Goal: Ask a question: Seek information or help from site administrators or community

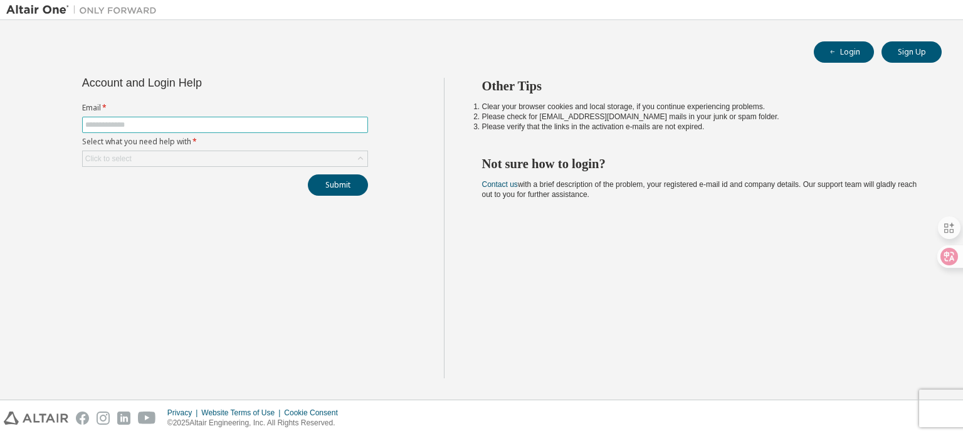
click at [138, 120] on input "text" at bounding box center [225, 125] width 280 height 10
type input "**********"
click at [170, 155] on div "Click to select" at bounding box center [225, 158] width 285 height 15
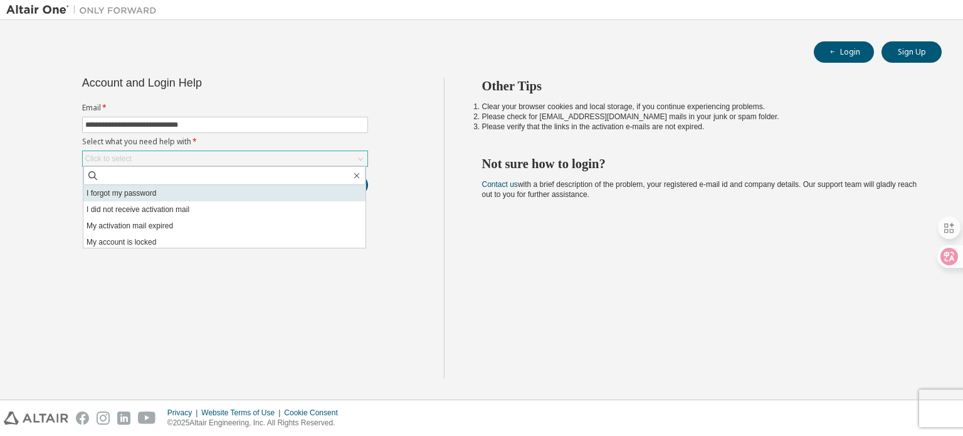
click at [147, 189] on li "I forgot my password" at bounding box center [224, 193] width 282 height 16
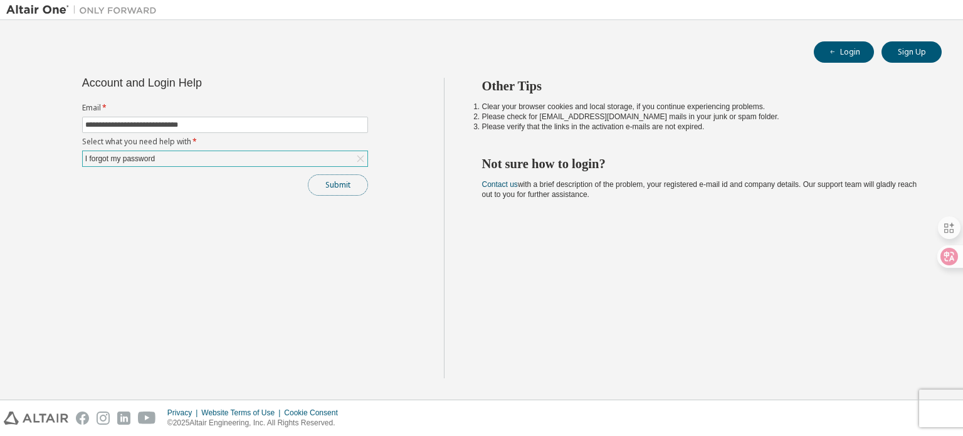
click at [332, 189] on button "Submit" at bounding box center [338, 184] width 60 height 21
click at [331, 188] on button "Submit" at bounding box center [338, 184] width 60 height 21
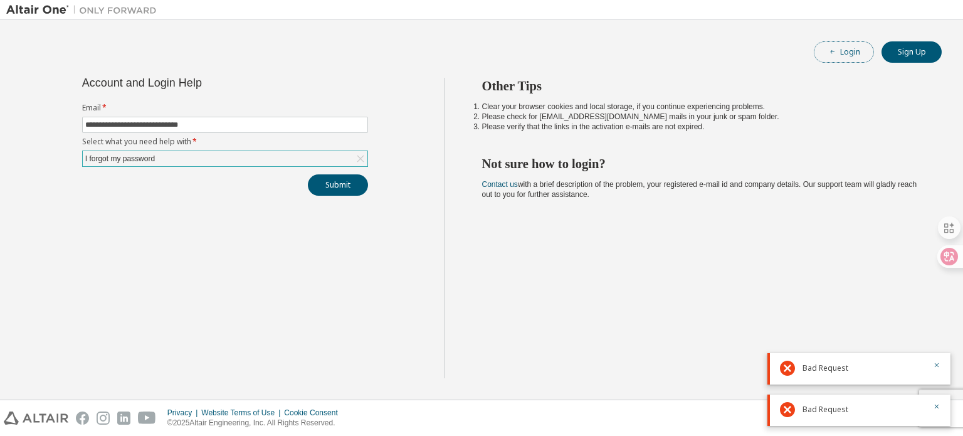
click at [833, 51] on icon "button" at bounding box center [833, 52] width 8 height 8
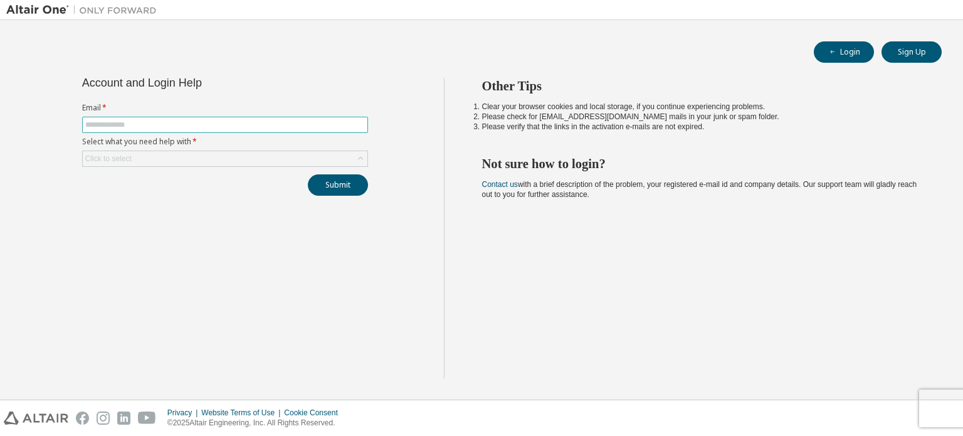
click at [231, 122] on input "text" at bounding box center [225, 125] width 280 height 10
type input "**********"
click at [181, 165] on div "Click to select" at bounding box center [225, 158] width 285 height 15
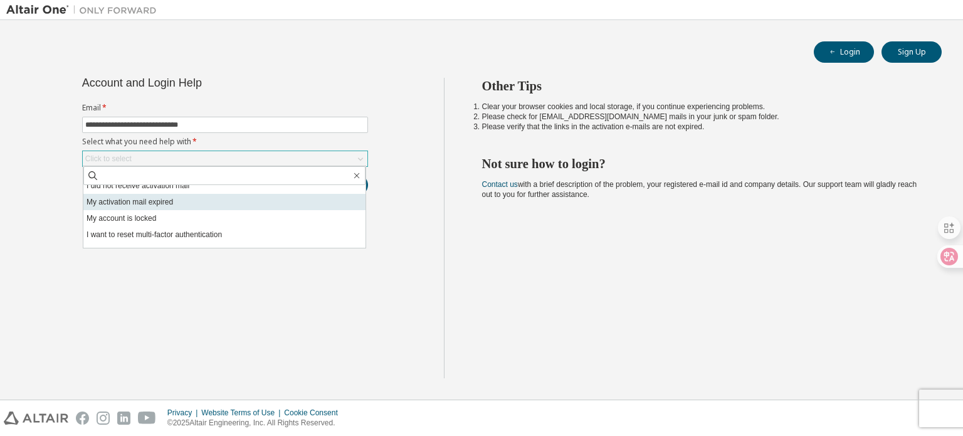
scroll to position [35, 0]
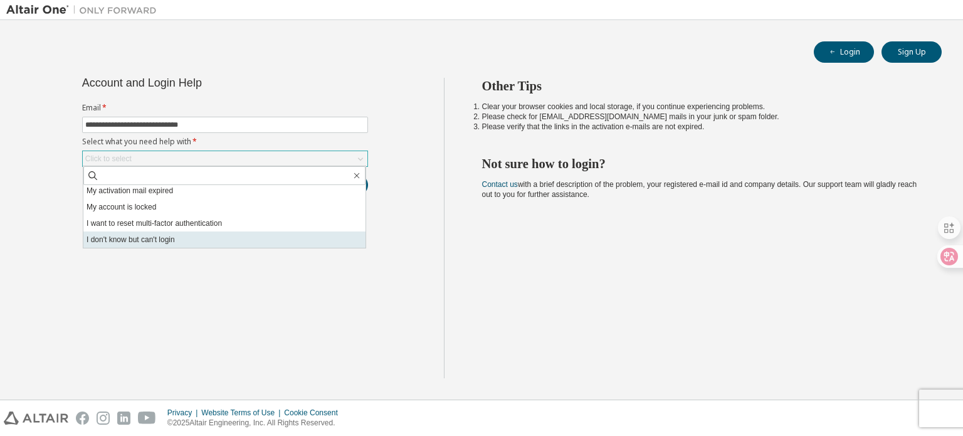
click at [184, 241] on li "I don't know but can't login" at bounding box center [224, 239] width 282 height 16
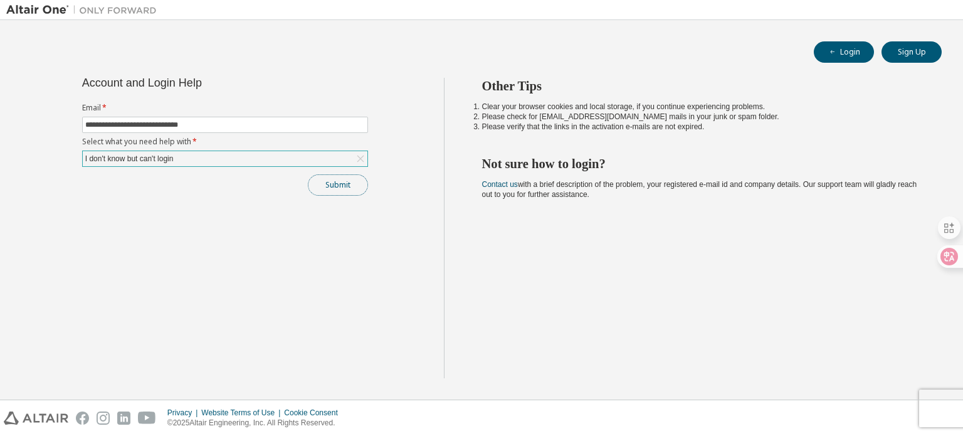
click at [331, 177] on button "Submit" at bounding box center [338, 184] width 60 height 21
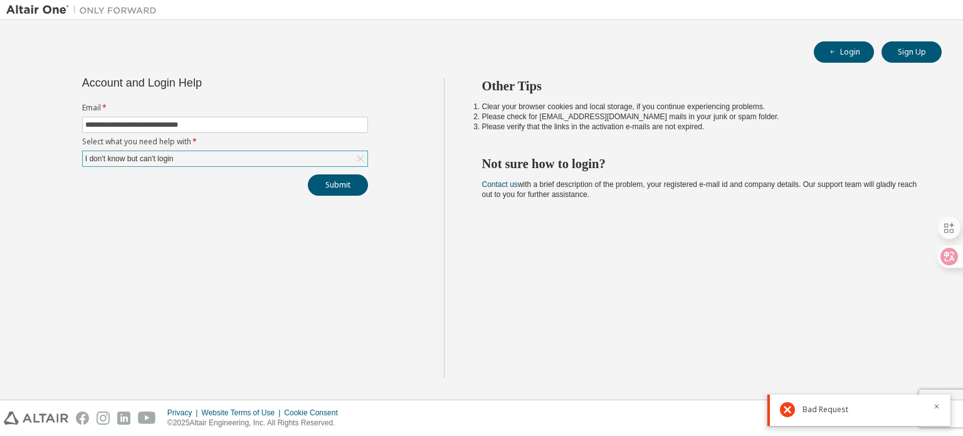
click at [221, 157] on div "I don't know but can't login" at bounding box center [225, 158] width 285 height 15
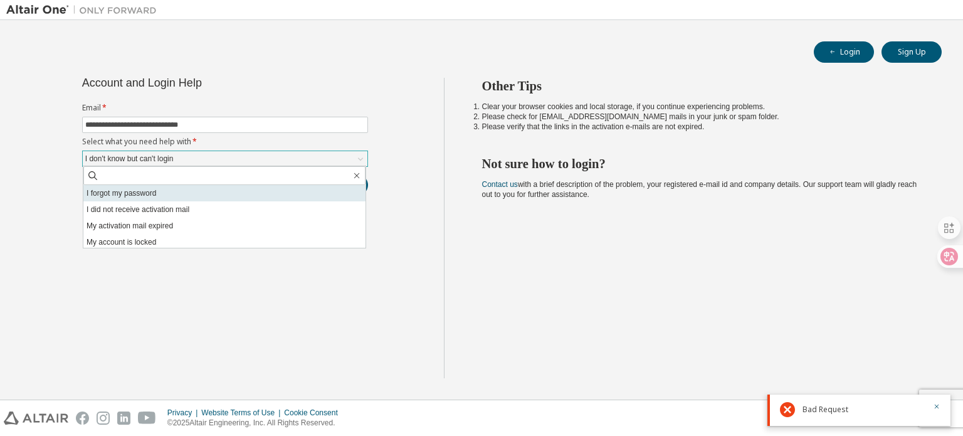
click at [228, 195] on li "I forgot my password" at bounding box center [224, 193] width 282 height 16
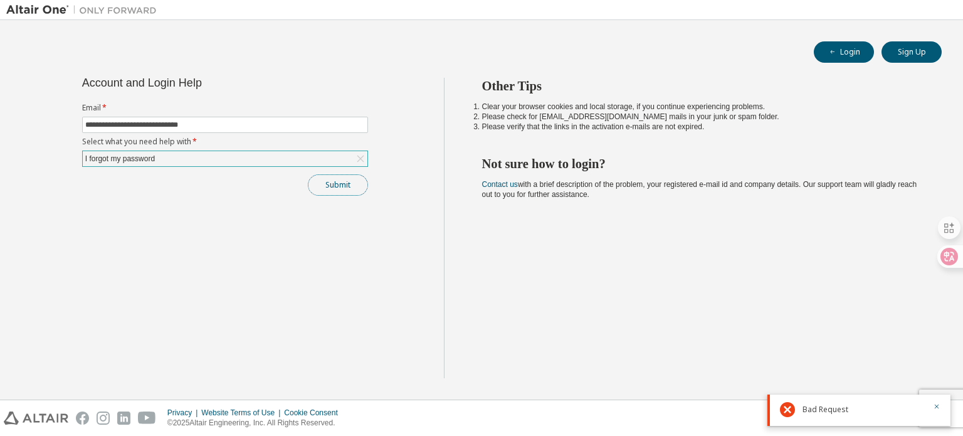
click at [329, 184] on button "Submit" at bounding box center [338, 184] width 60 height 21
